Goal: Entertainment & Leisure: Browse casually

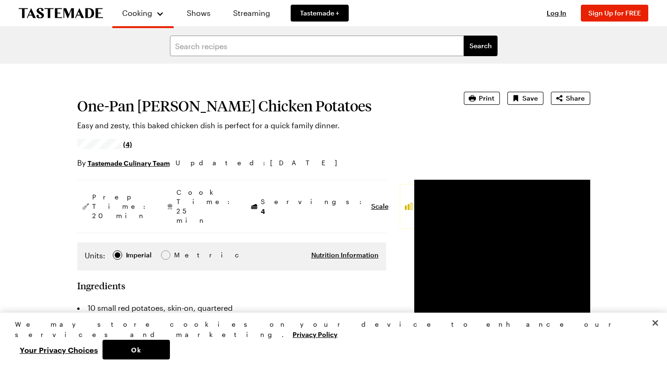
click at [74, 11] on icon "To Tastemade Home Page" at bounding box center [61, 13] width 84 height 11
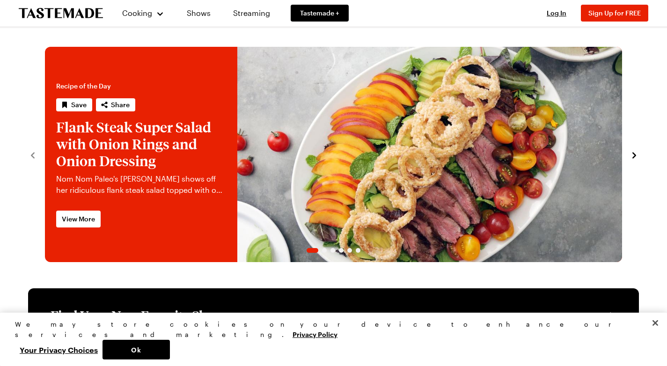
click at [45, 127] on link "Flank Steak Super Salad with Onion Rings and Onion Dressing" at bounding box center [45, 154] width 0 height 215
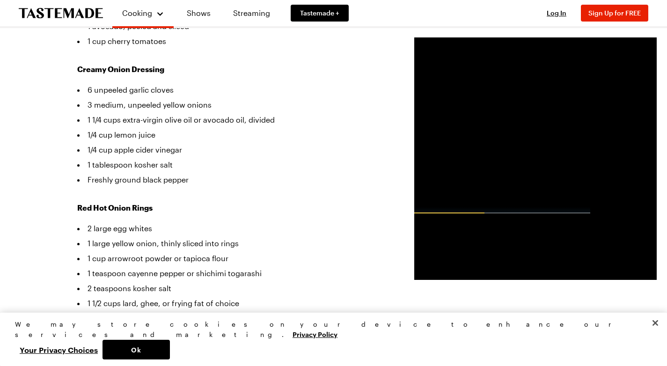
scroll to position [332, 0]
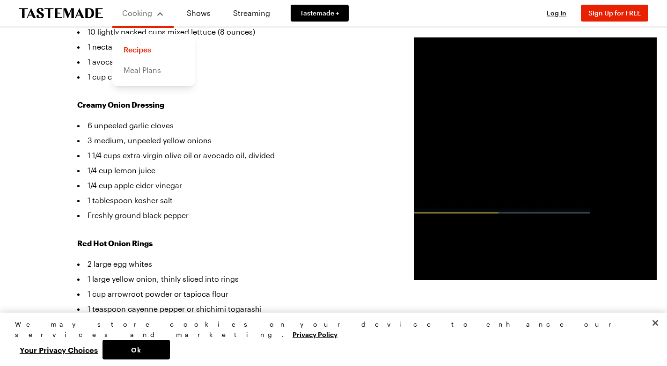
click at [132, 70] on link "Meal Plans" at bounding box center [153, 70] width 71 height 21
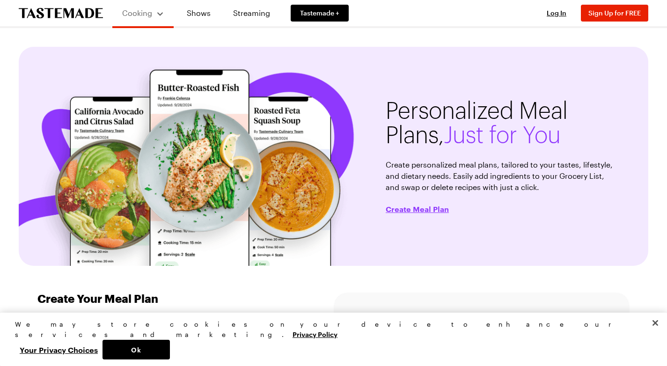
click at [68, 13] on icon "To Tastemade Home Page" at bounding box center [61, 13] width 84 height 10
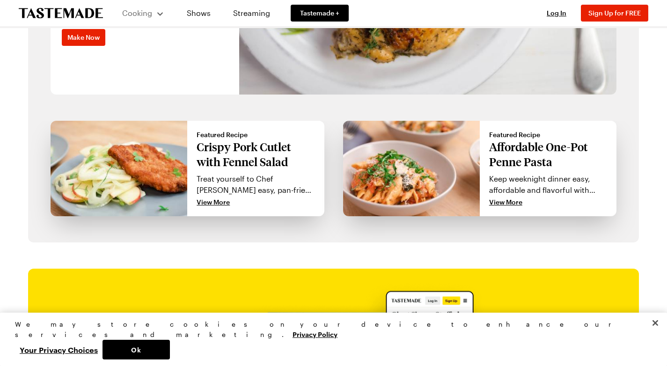
scroll to position [815, 0]
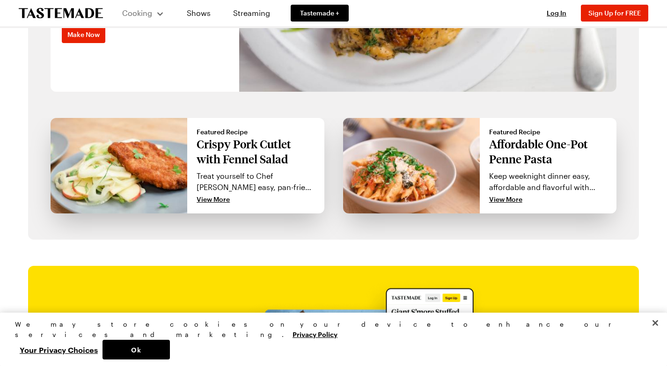
click at [524, 145] on p "Affordable One-Pot Penne Pasta" at bounding box center [548, 152] width 118 height 30
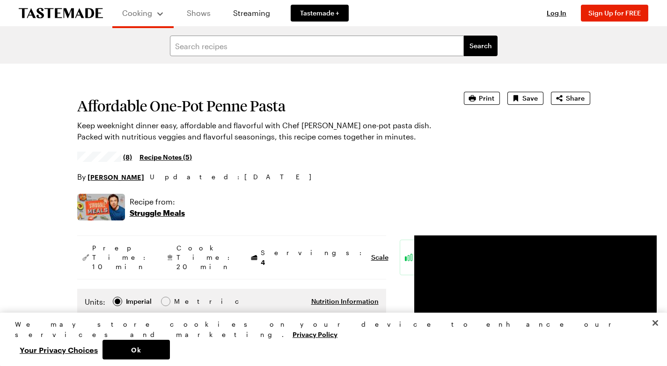
click at [206, 11] on link "Shows" at bounding box center [198, 13] width 43 height 26
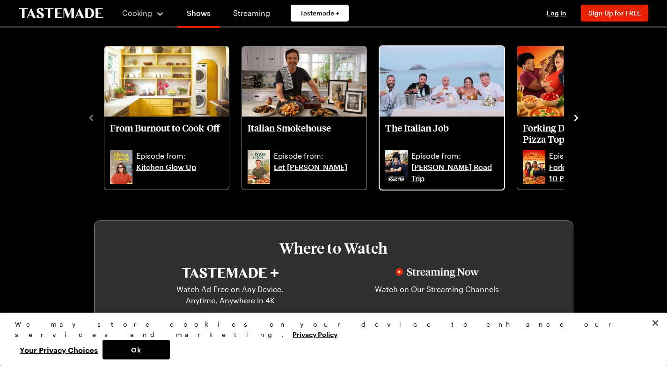
scroll to position [287, 0]
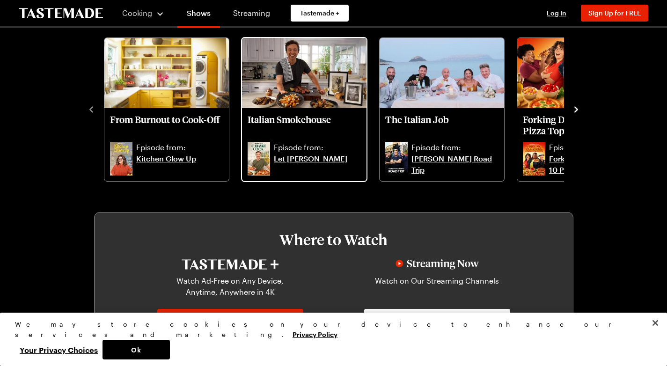
click at [301, 80] on img "Italian Smokehouse" at bounding box center [304, 73] width 125 height 70
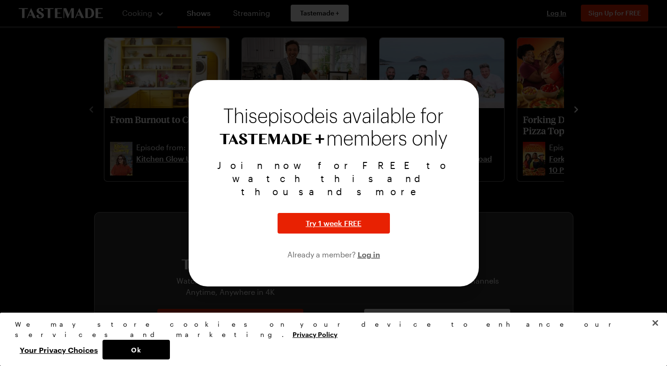
click at [235, 80] on div at bounding box center [333, 183] width 667 height 366
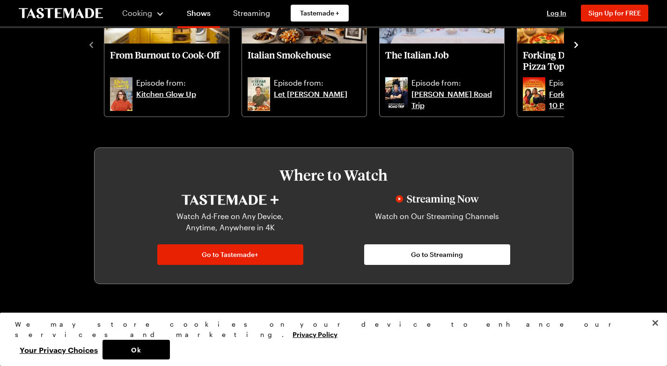
scroll to position [196, 0]
